Goal: Information Seeking & Learning: Learn about a topic

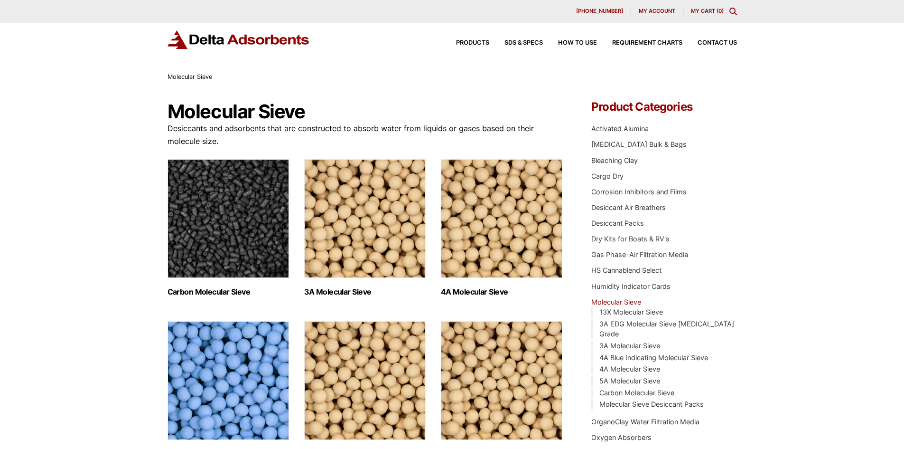
click at [327, 221] on img "Visit product category 3A Molecular Sieve" at bounding box center [365, 218] width 122 height 119
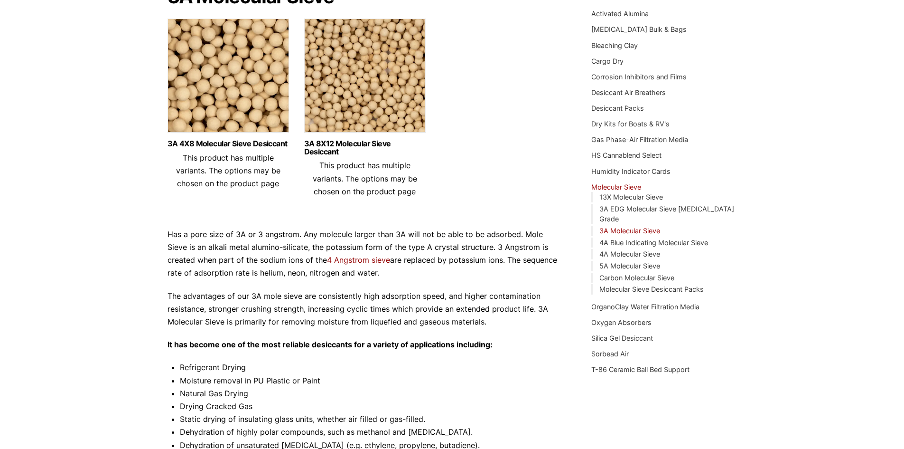
scroll to position [95, 0]
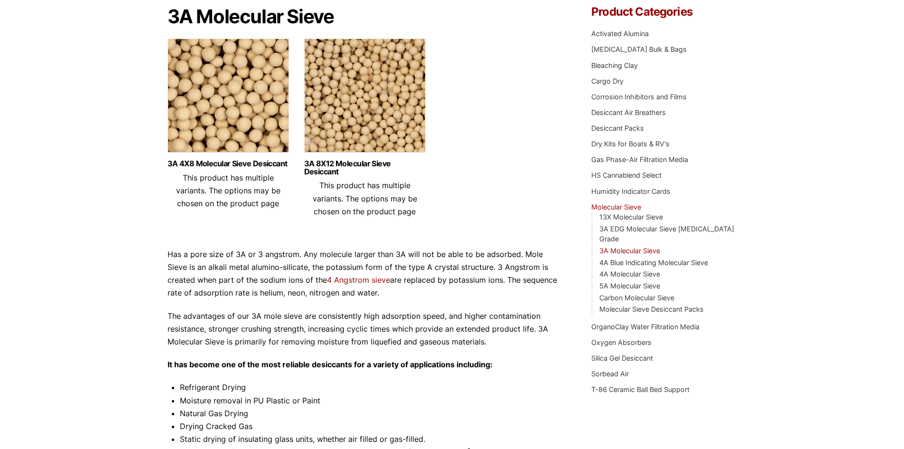
click at [334, 117] on img at bounding box center [365, 97] width 122 height 119
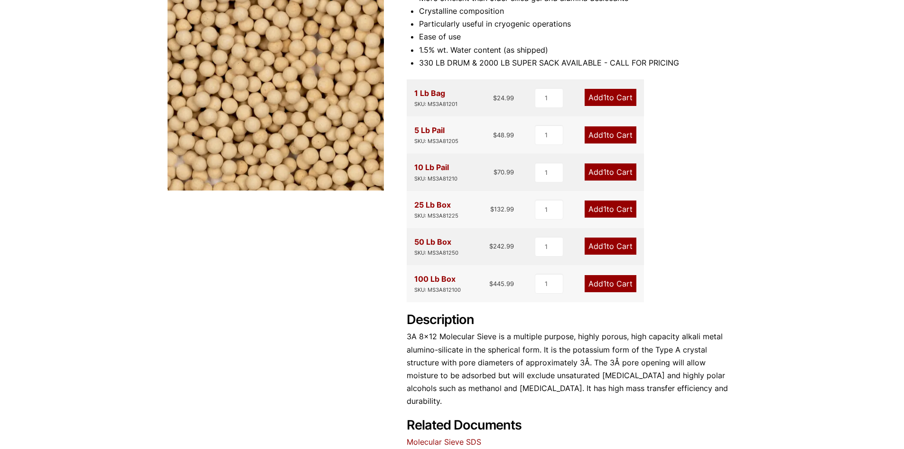
scroll to position [190, 0]
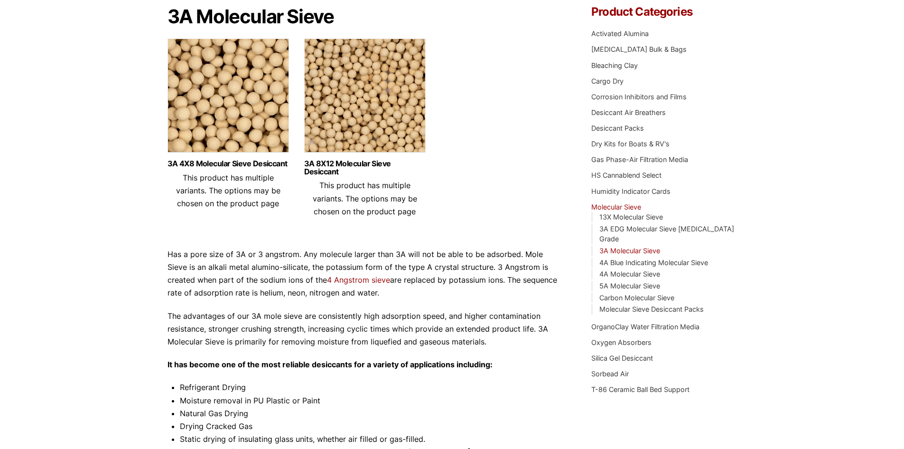
click at [243, 136] on img at bounding box center [229, 97] width 122 height 119
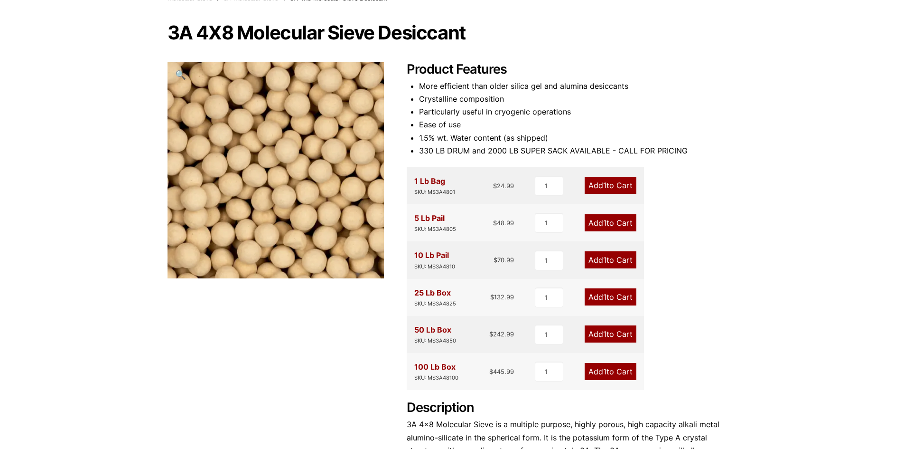
scroll to position [95, 0]
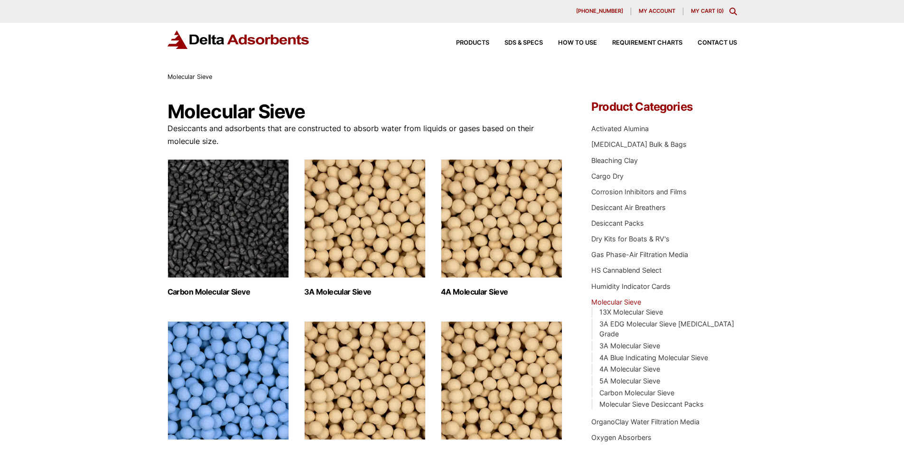
click at [272, 231] on img "Visit product category Carbon Molecular Sieve" at bounding box center [229, 218] width 122 height 119
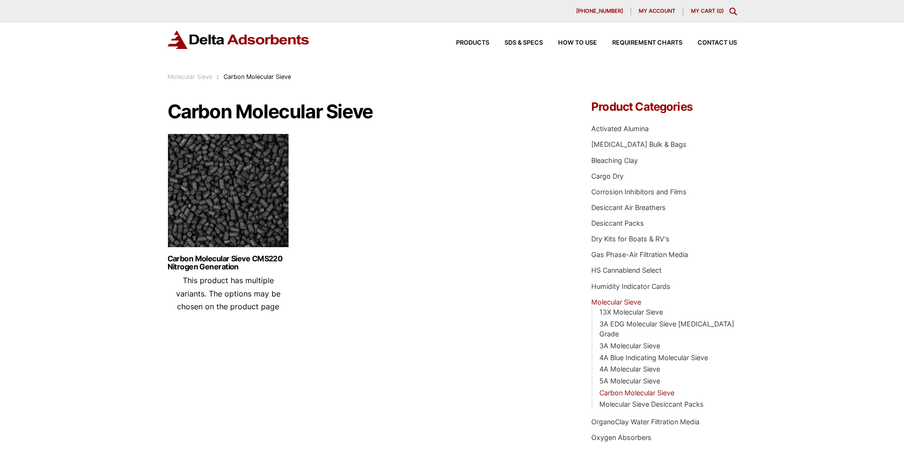
click at [217, 163] on img at bounding box center [229, 192] width 122 height 119
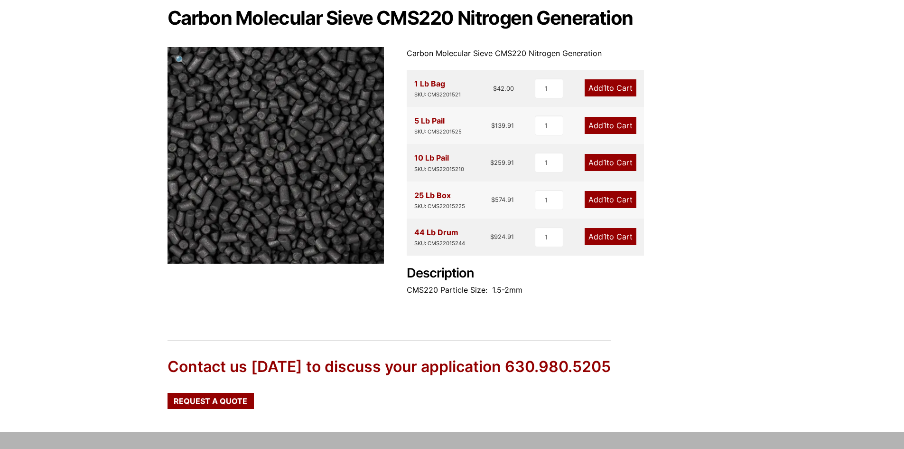
scroll to position [85, 0]
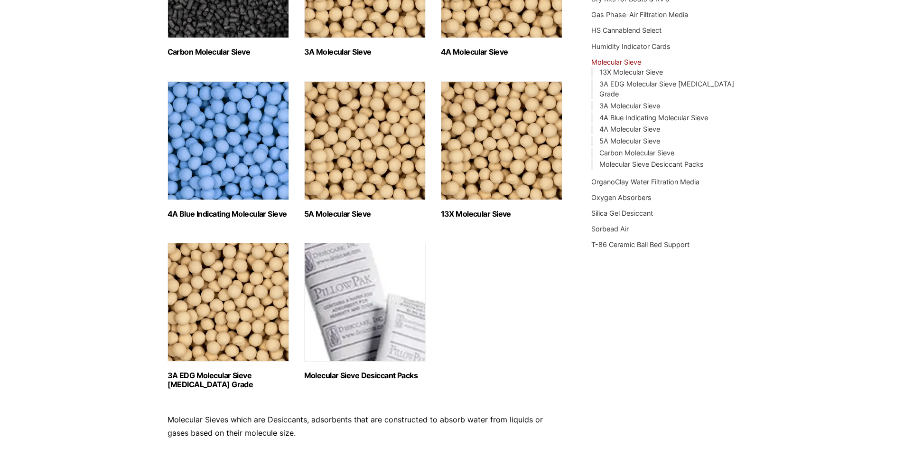
scroll to position [237, 0]
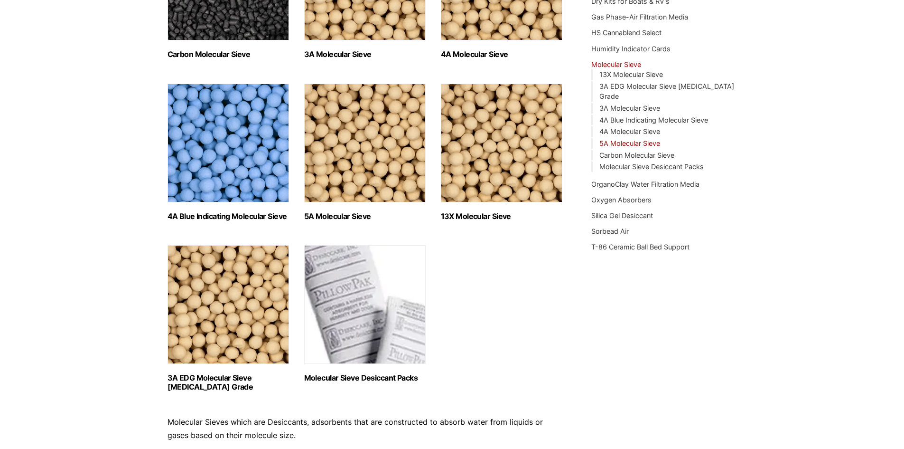
click at [612, 139] on link "5A Molecular Sieve" at bounding box center [630, 143] width 61 height 8
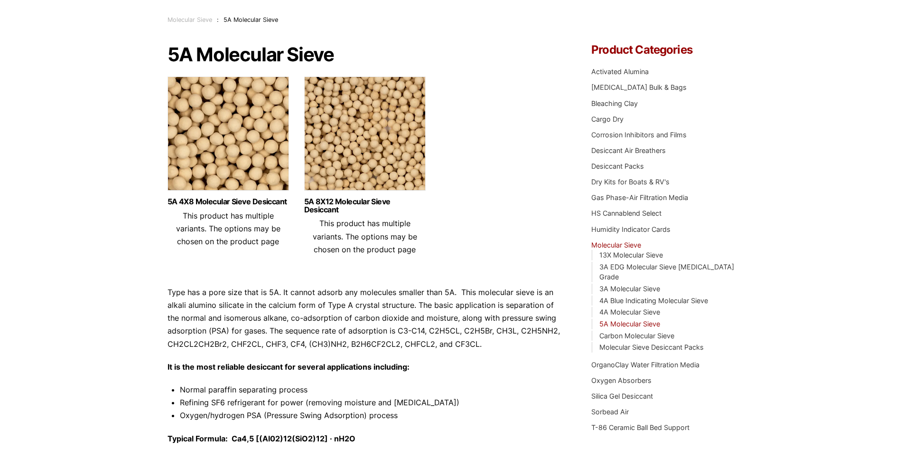
scroll to position [47, 0]
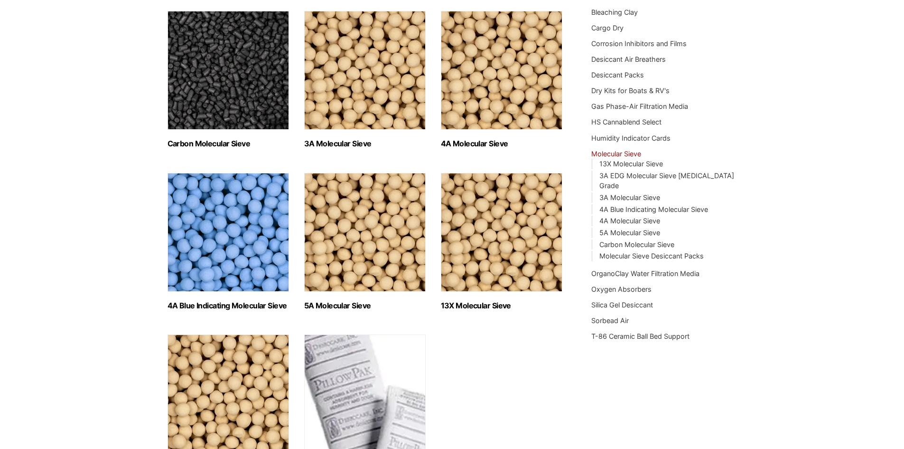
scroll to position [142, 0]
